Goal: Task Accomplishment & Management: Manage account settings

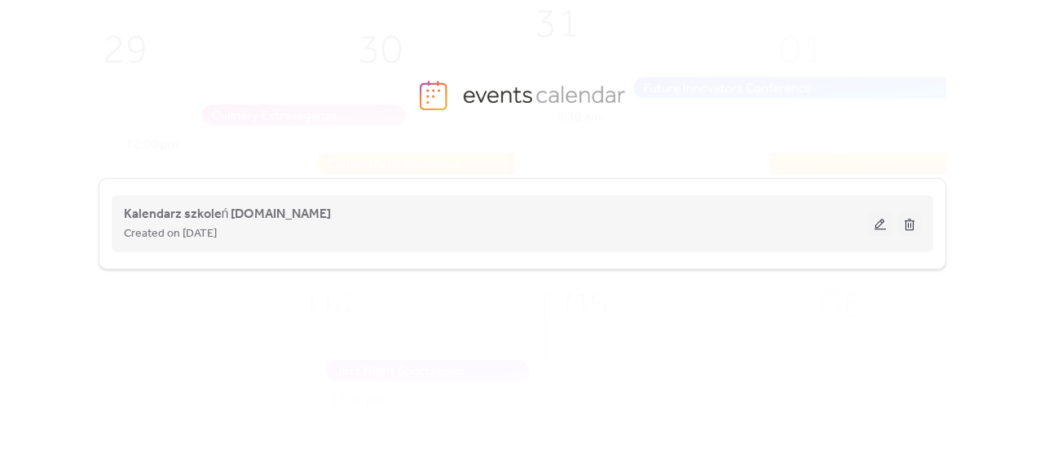
click at [877, 231] on button at bounding box center [880, 223] width 23 height 24
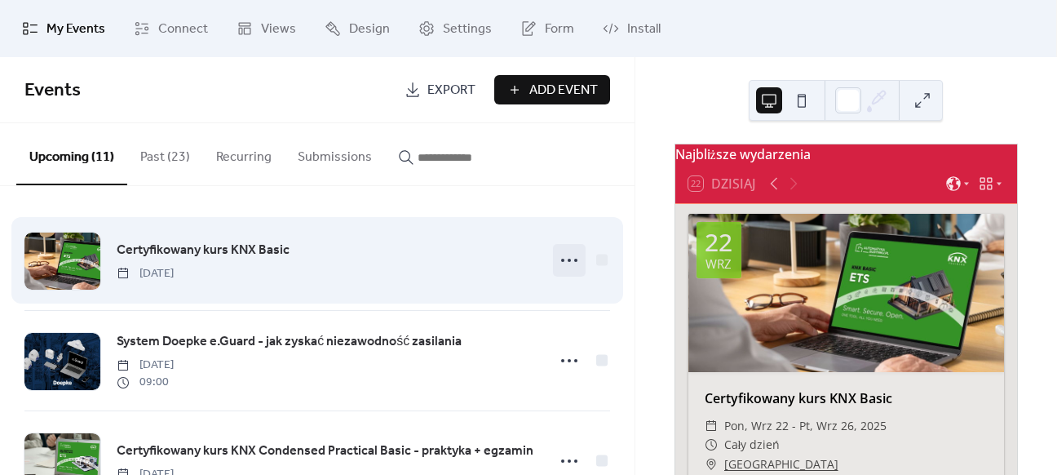
click at [564, 257] on icon at bounding box center [569, 260] width 26 height 26
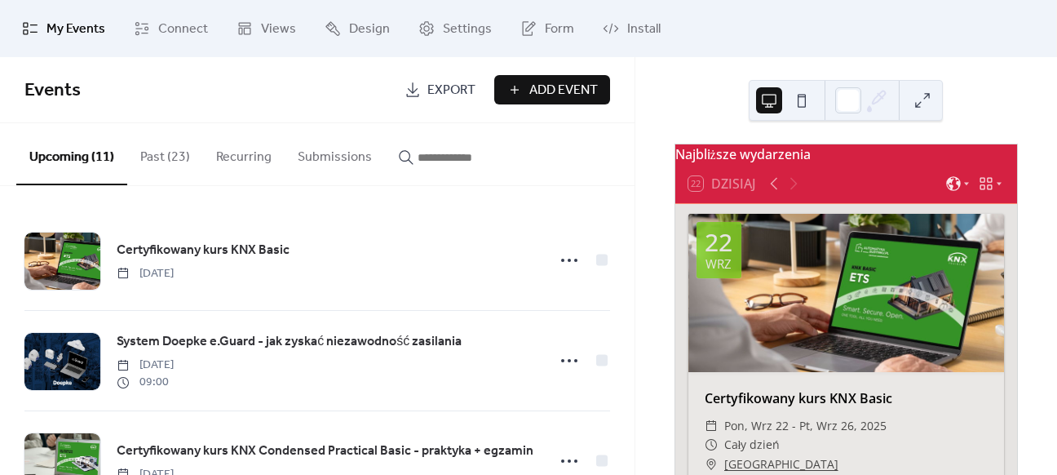
click at [601, 188] on div "Certyfikowany kurs KNX Basic [DATE] System Doepke e.Guard - jak zyskać niezawod…" at bounding box center [317, 330] width 634 height 289
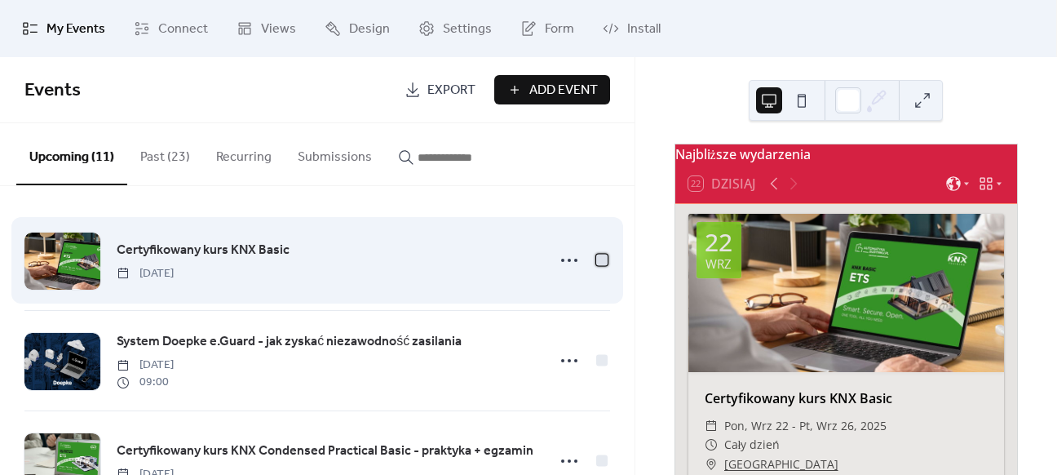
click at [602, 259] on div at bounding box center [601, 259] width 11 height 11
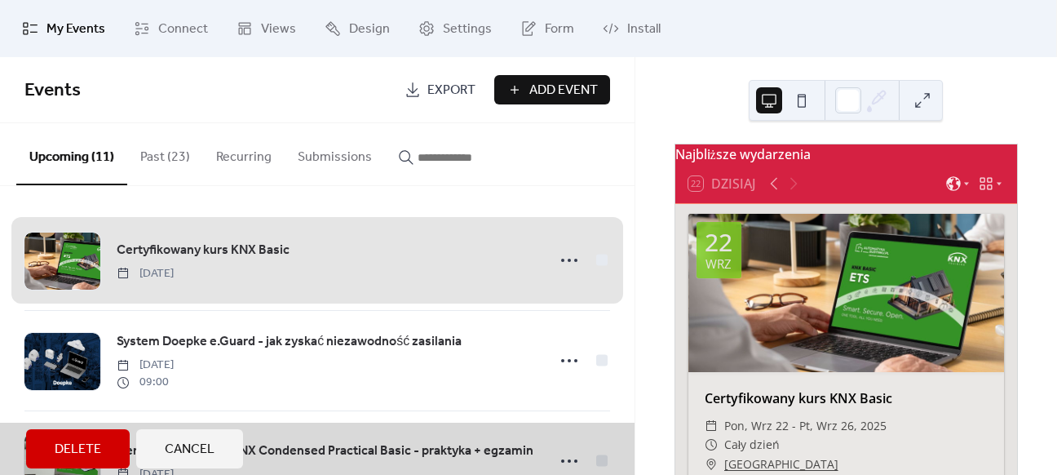
click at [597, 260] on div "Certyfikowany kurs KNX Basic [DATE]" at bounding box center [316, 259] width 585 height 99
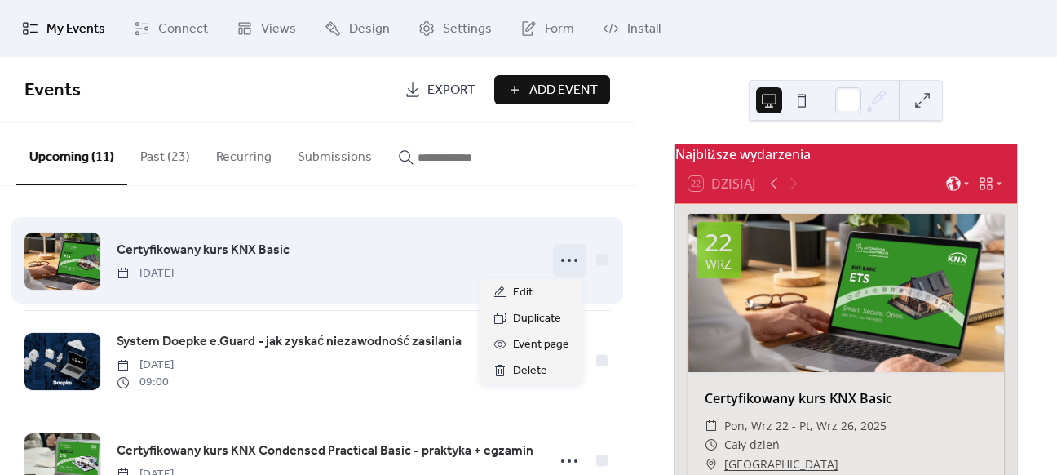
click at [556, 258] on icon at bounding box center [569, 260] width 26 height 26
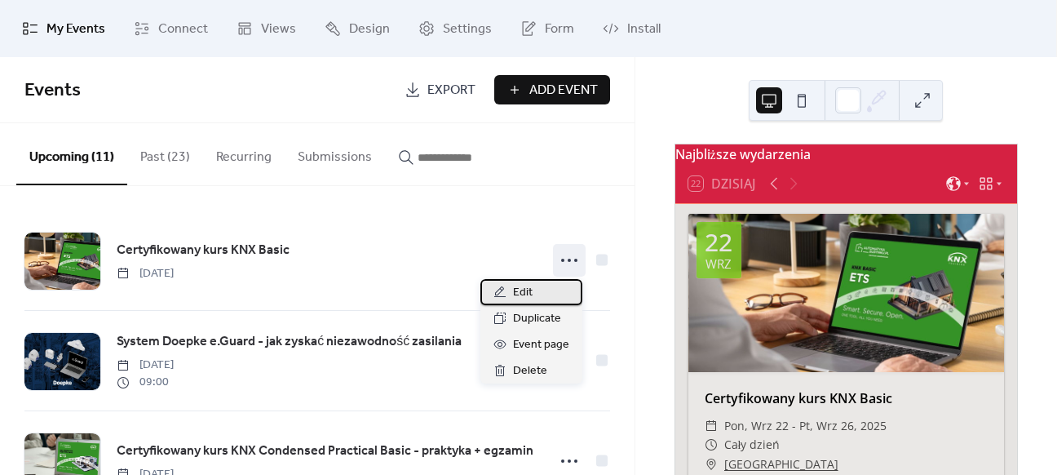
click at [547, 286] on div "Edit" at bounding box center [531, 292] width 102 height 26
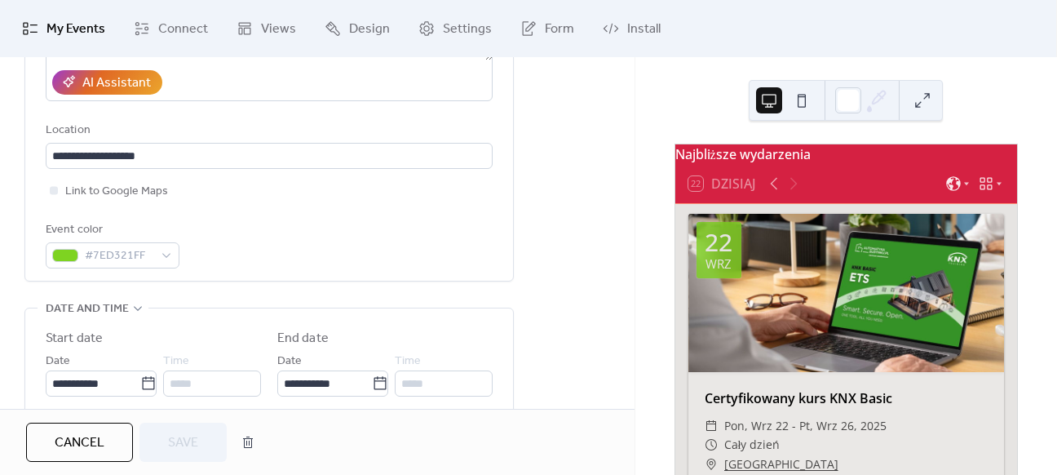
scroll to position [408, 0]
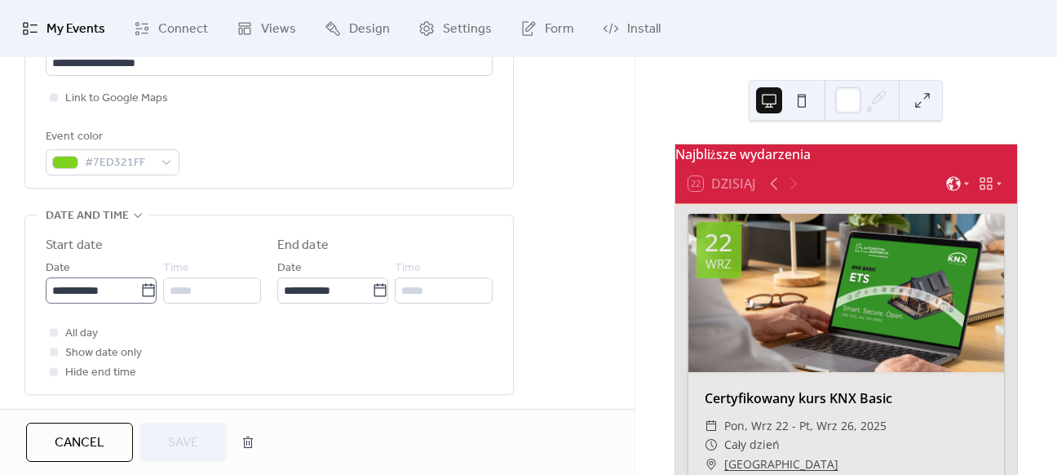
click at [142, 295] on icon at bounding box center [148, 289] width 12 height 13
click at [137, 295] on input "**********" at bounding box center [93, 290] width 95 height 26
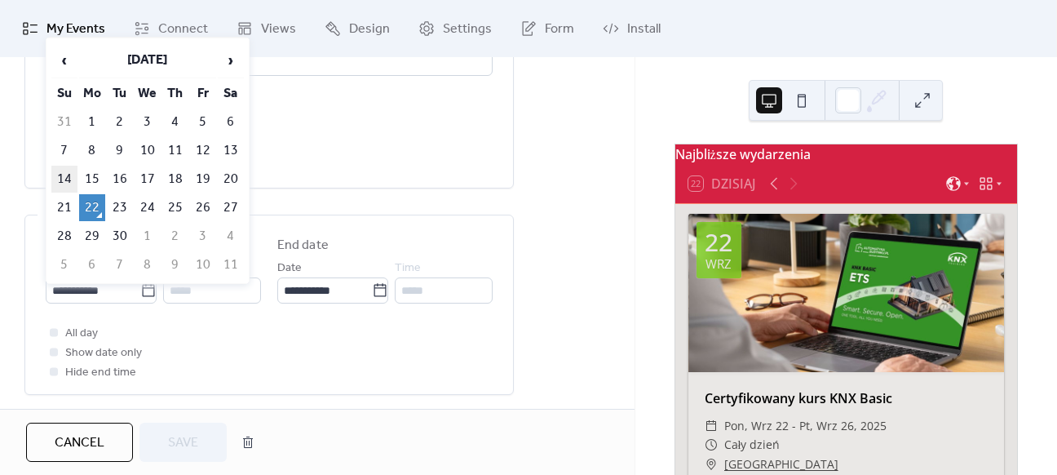
click at [65, 170] on td "14" at bounding box center [64, 179] width 26 height 27
type input "**********"
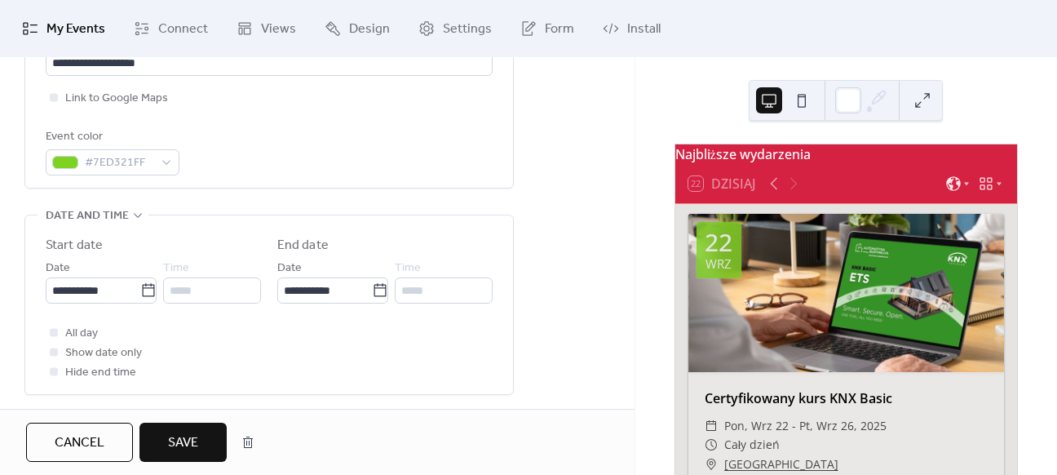
click at [182, 443] on span "Save" at bounding box center [183, 443] width 30 height 20
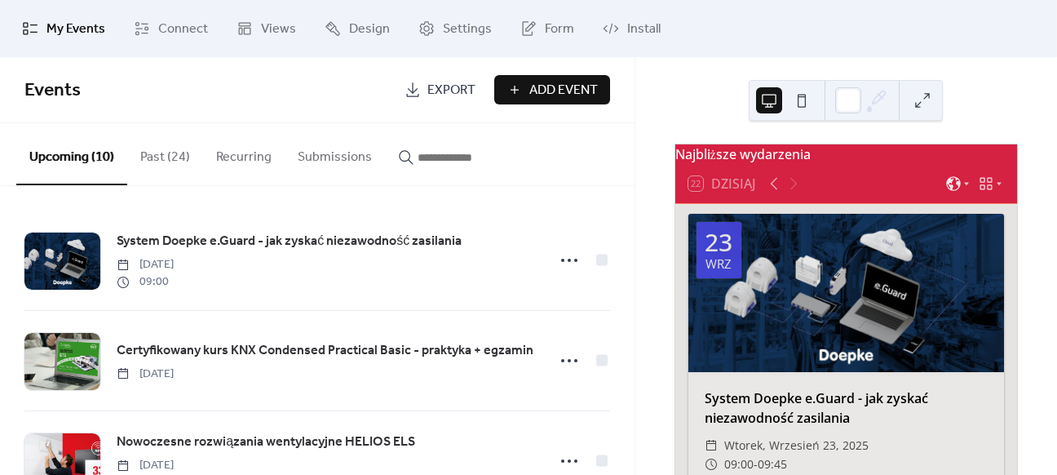
click at [170, 159] on button "Past (24)" at bounding box center [165, 153] width 76 height 60
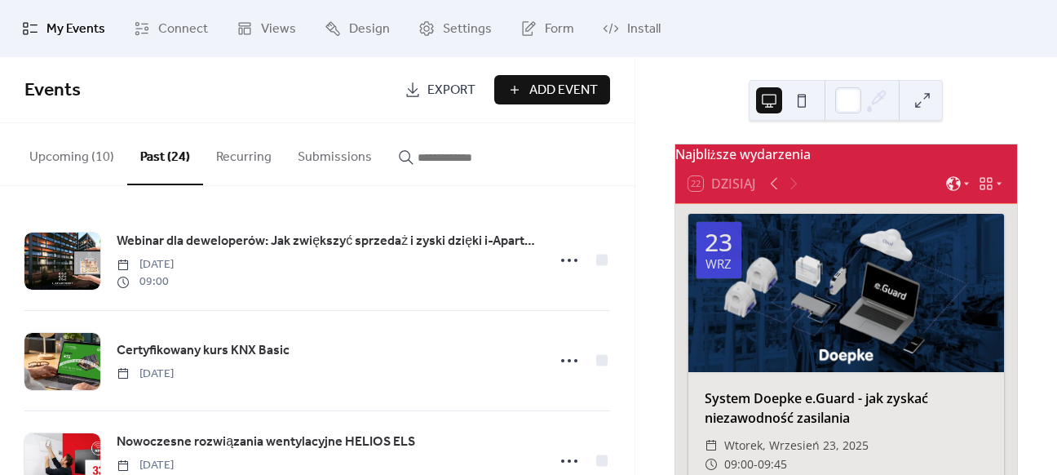
click at [76, 162] on button "Upcoming (10)" at bounding box center [71, 153] width 111 height 60
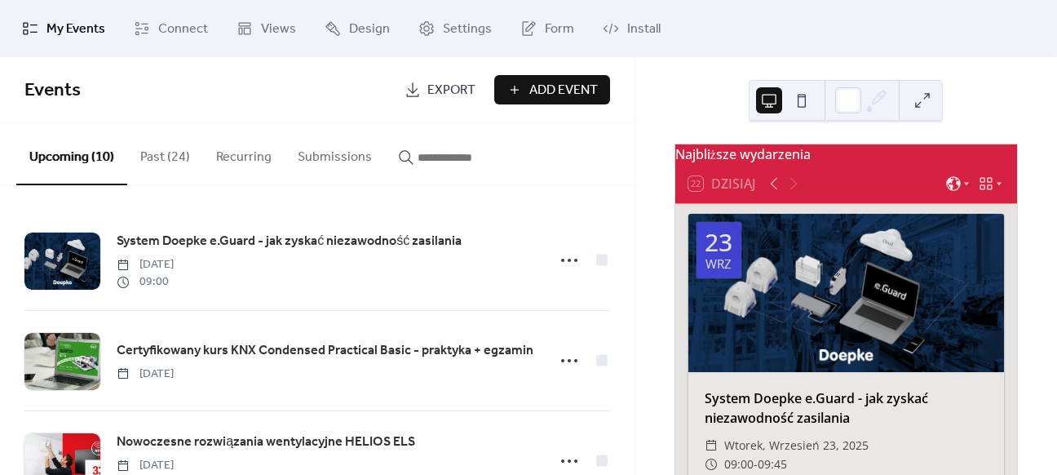
click at [737, 1] on div "My Events Connect Views Design Settings Form Install" at bounding box center [528, 28] width 1057 height 57
